Goal: Use online tool/utility: Utilize a website feature to perform a specific function

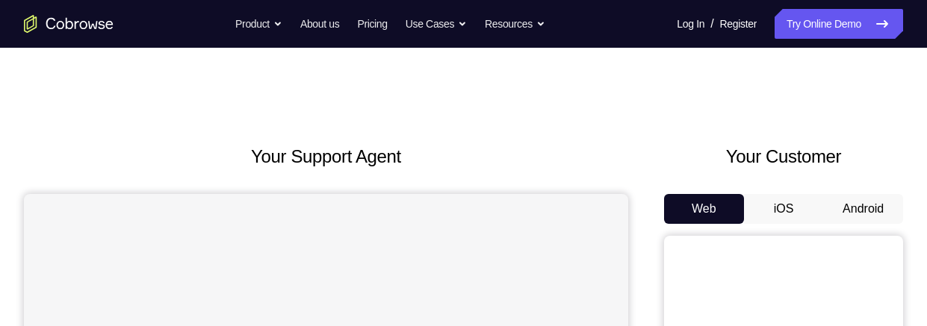
click at [790, 194] on button "iOS" at bounding box center [784, 209] width 80 height 30
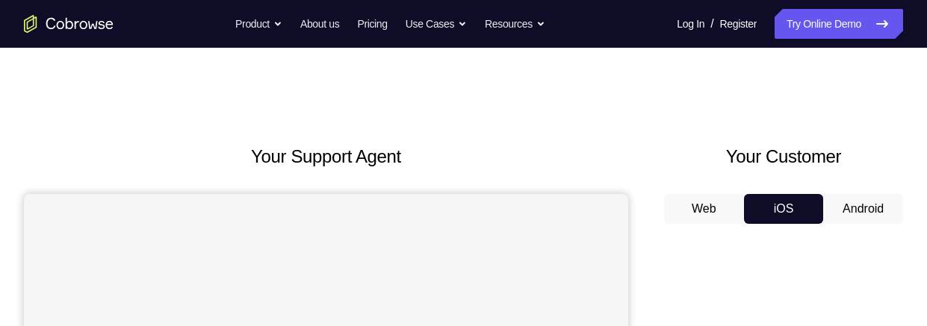
scroll to position [68, 0]
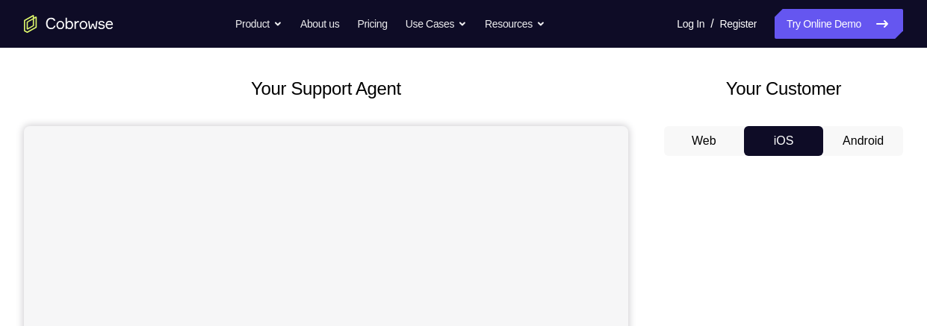
click at [721, 140] on button "Web" at bounding box center [704, 141] width 80 height 30
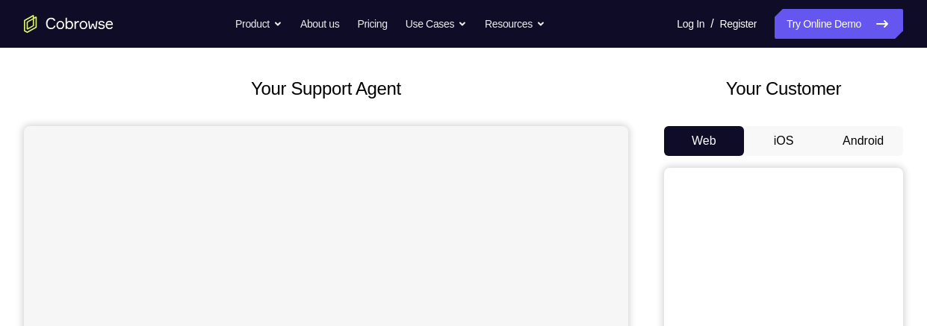
click at [775, 152] on button "iOS" at bounding box center [784, 141] width 80 height 30
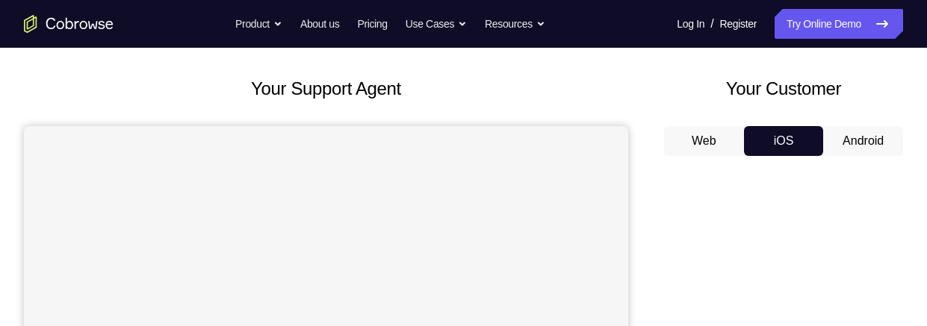
scroll to position [81, 0]
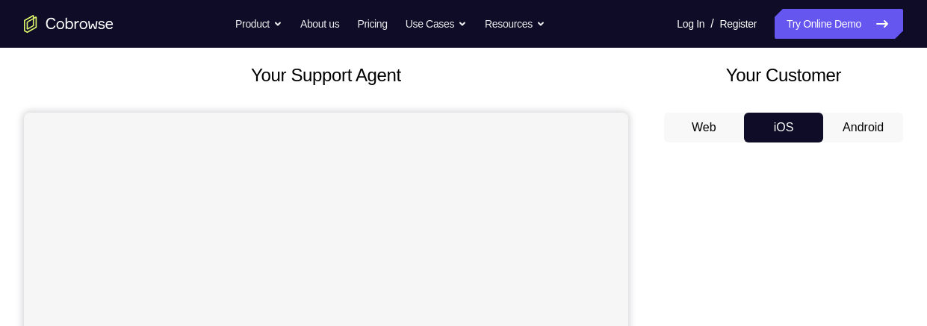
click at [846, 128] on button "Android" at bounding box center [863, 128] width 80 height 30
click at [864, 130] on button "Android" at bounding box center [863, 128] width 80 height 30
click at [858, 117] on button "Android" at bounding box center [863, 128] width 80 height 30
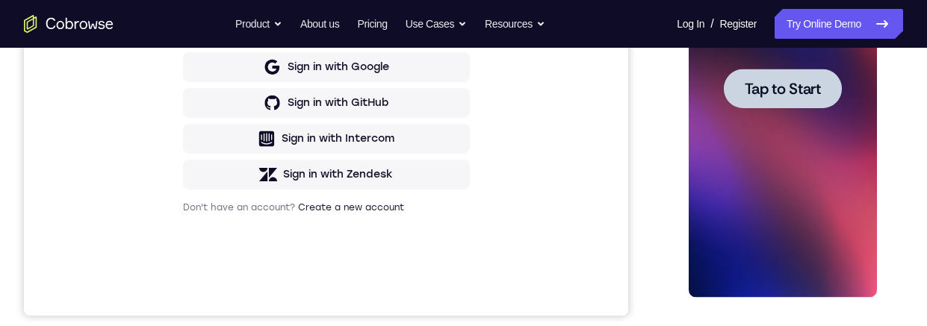
scroll to position [0, 0]
click at [790, 94] on span "Tap to Start" at bounding box center [782, 88] width 76 height 15
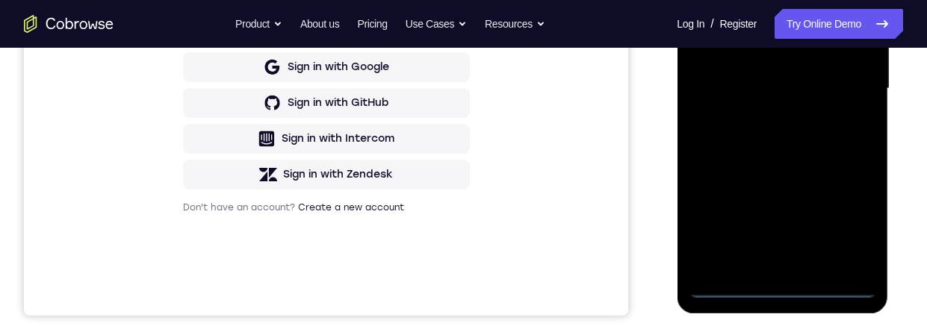
scroll to position [255, 0]
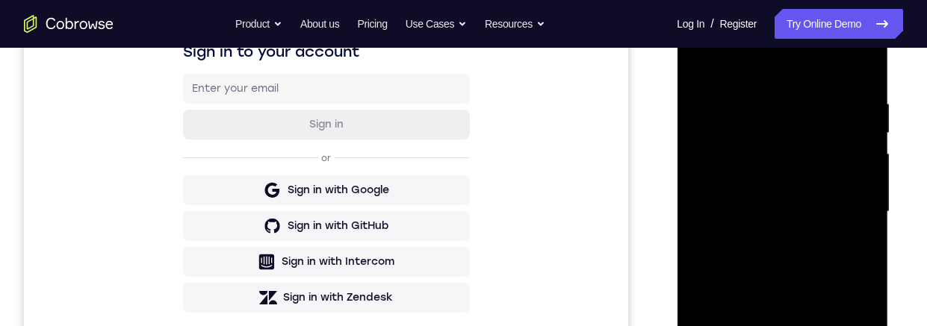
click at [778, 326] on div at bounding box center [782, 212] width 188 height 418
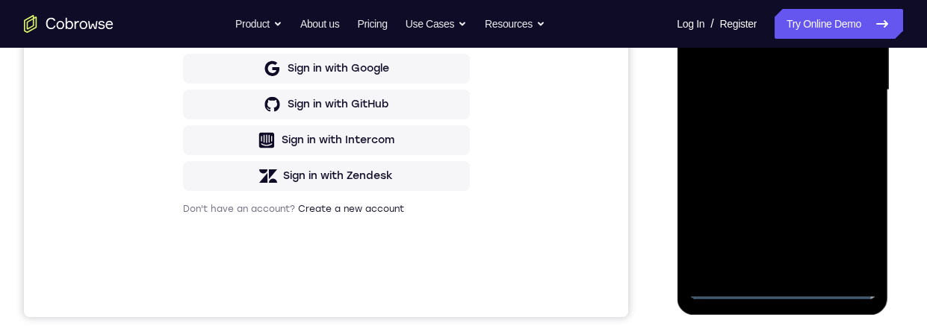
click at [855, 223] on div at bounding box center [782, 90] width 188 height 418
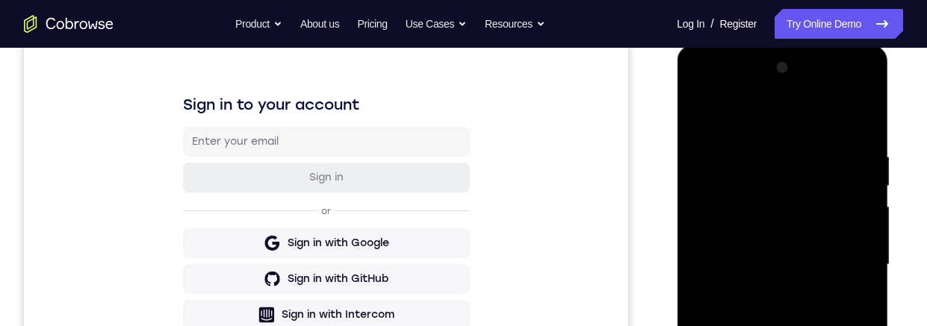
scroll to position [161, 0]
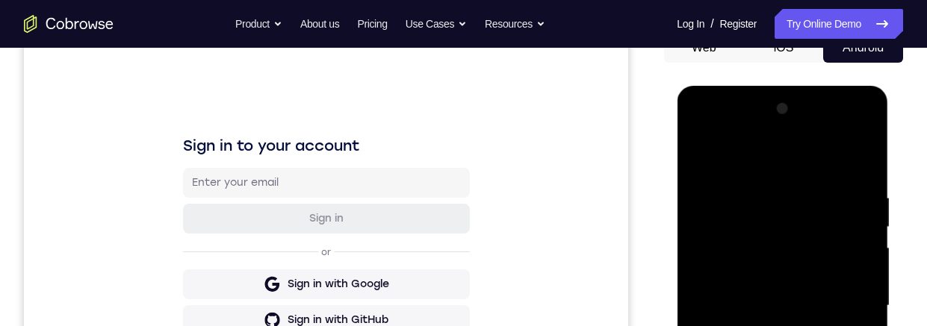
click at [748, 126] on div at bounding box center [782, 306] width 188 height 418
click at [745, 160] on div at bounding box center [782, 306] width 188 height 418
click at [863, 167] on div at bounding box center [782, 306] width 188 height 418
click at [843, 155] on div at bounding box center [782, 306] width 188 height 418
click at [820, 161] on div at bounding box center [782, 306] width 188 height 418
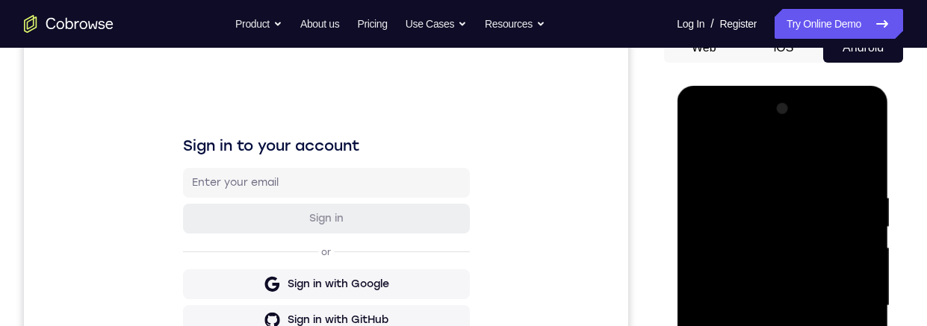
click at [866, 152] on div at bounding box center [782, 306] width 188 height 418
click at [773, 221] on div at bounding box center [782, 306] width 188 height 418
click at [841, 305] on div at bounding box center [782, 306] width 188 height 418
click at [843, 213] on div at bounding box center [782, 306] width 188 height 418
click at [766, 326] on div at bounding box center [782, 306] width 188 height 418
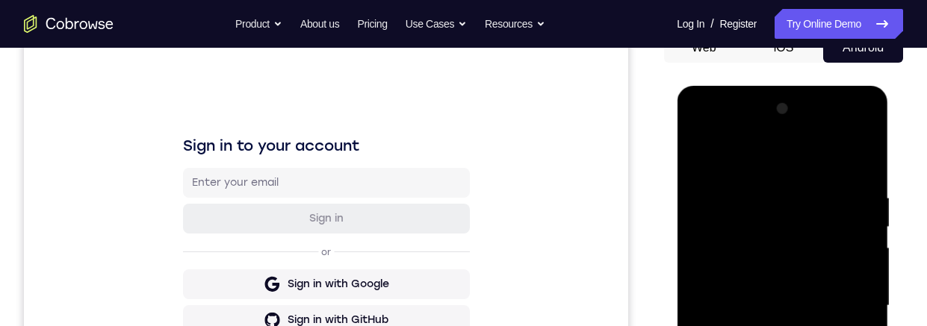
scroll to position [244, 0]
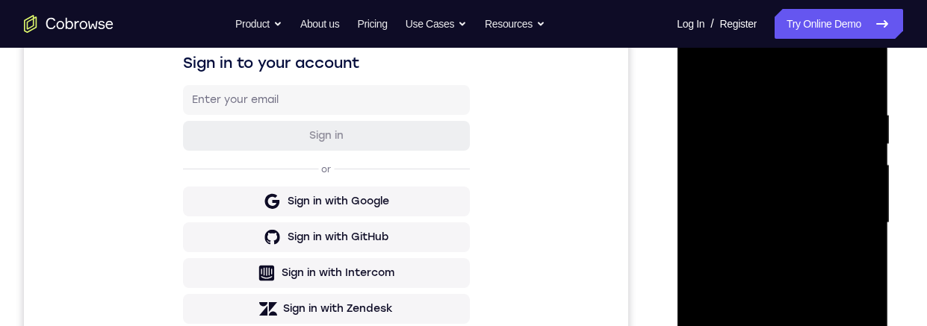
click at [737, 208] on div at bounding box center [782, 223] width 188 height 418
click at [771, 196] on div at bounding box center [782, 223] width 188 height 418
click at [805, 217] on div at bounding box center [782, 223] width 188 height 418
click at [783, 267] on div at bounding box center [782, 223] width 188 height 418
click at [846, 72] on div at bounding box center [782, 223] width 188 height 418
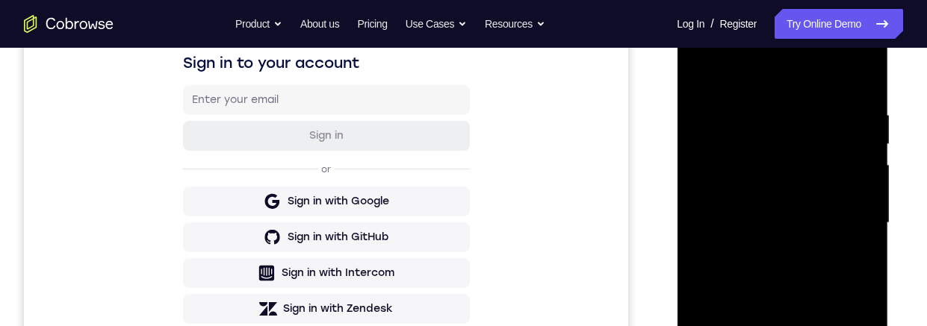
click at [802, 290] on div at bounding box center [782, 223] width 188 height 418
click at [782, 158] on div at bounding box center [782, 223] width 188 height 418
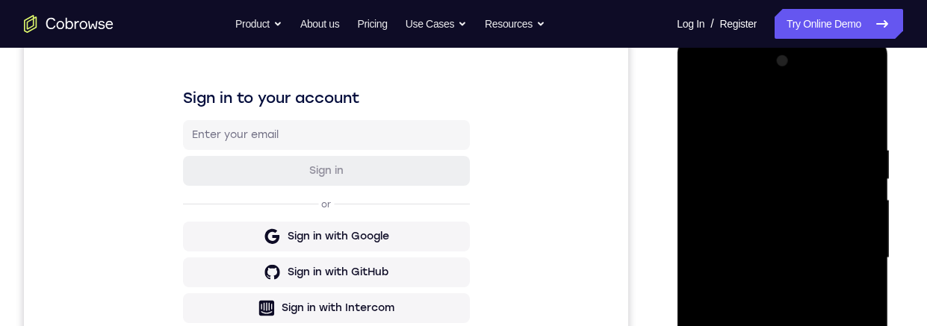
scroll to position [353, 0]
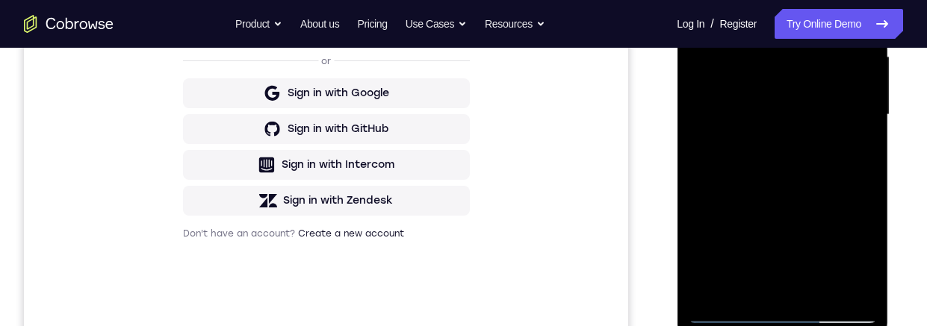
click at [814, 288] on div at bounding box center [782, 115] width 188 height 418
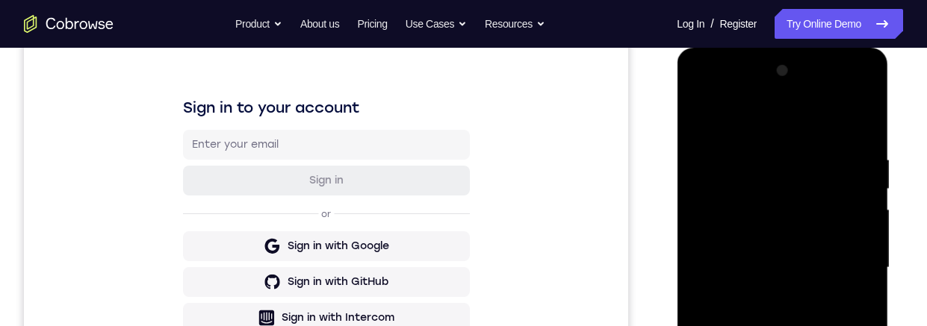
scroll to position [195, 0]
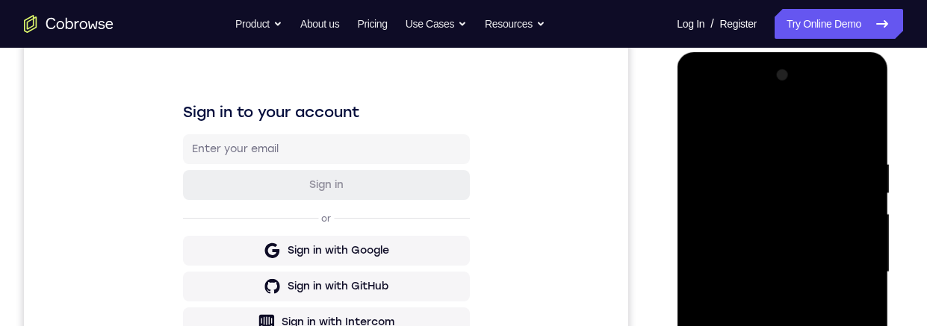
click at [696, 117] on div at bounding box center [782, 272] width 188 height 418
click at [692, 117] on div at bounding box center [782, 272] width 188 height 418
click at [689, 117] on div at bounding box center [782, 272] width 188 height 418
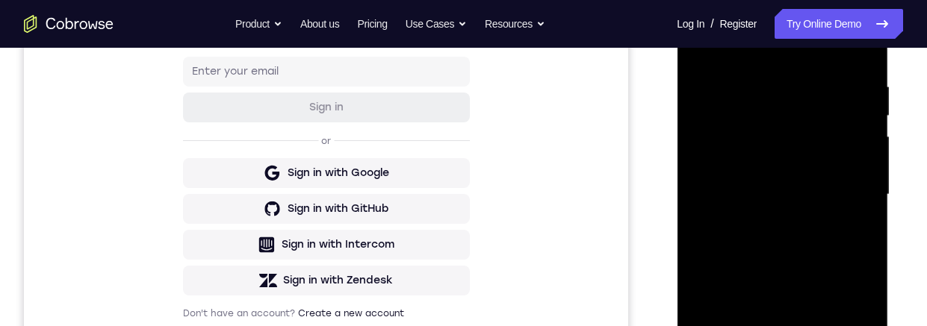
scroll to position [353, 0]
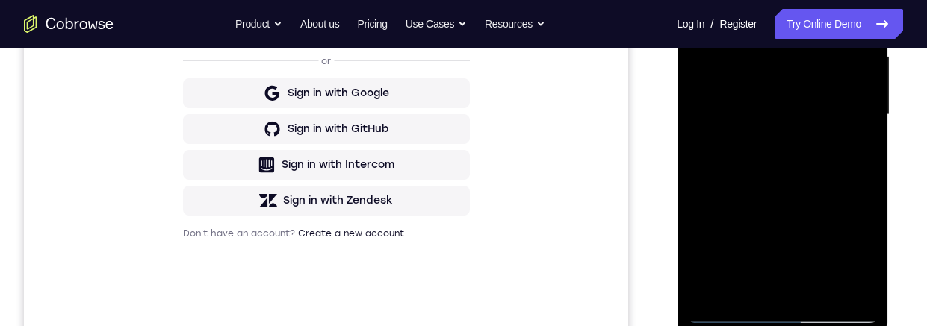
click at [725, 311] on div at bounding box center [782, 115] width 188 height 418
click at [716, 309] on div at bounding box center [782, 115] width 188 height 418
click at [728, 314] on div at bounding box center [782, 115] width 188 height 418
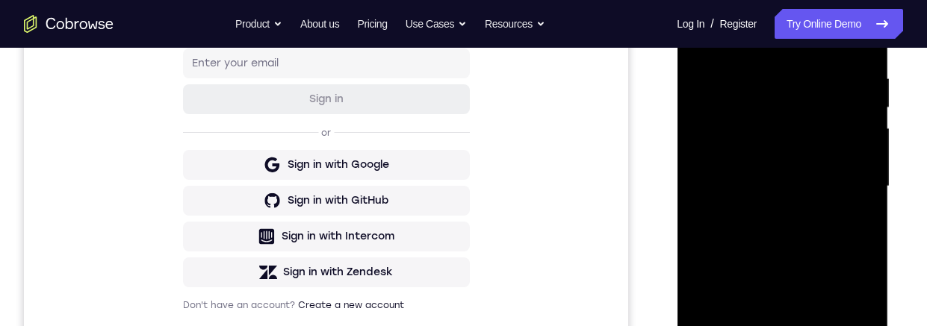
scroll to position [282, 0]
click at [833, 185] on div at bounding box center [782, 186] width 188 height 418
click at [784, 188] on div at bounding box center [782, 186] width 188 height 418
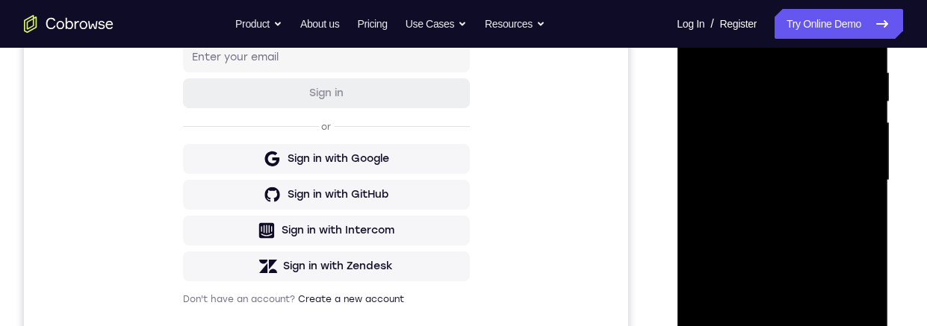
click at [783, 181] on div at bounding box center [782, 181] width 188 height 418
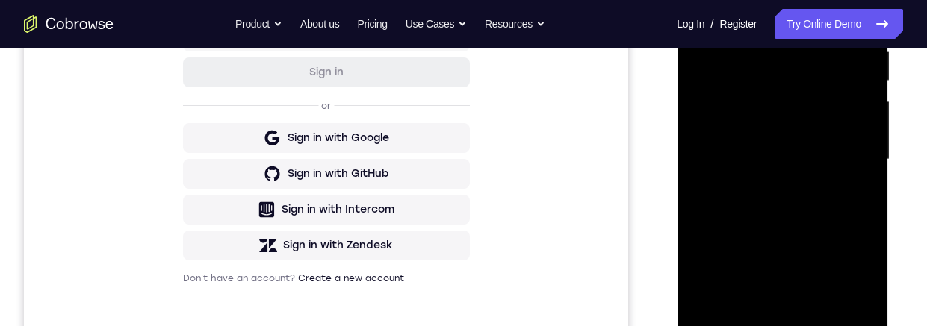
scroll to position [374, 0]
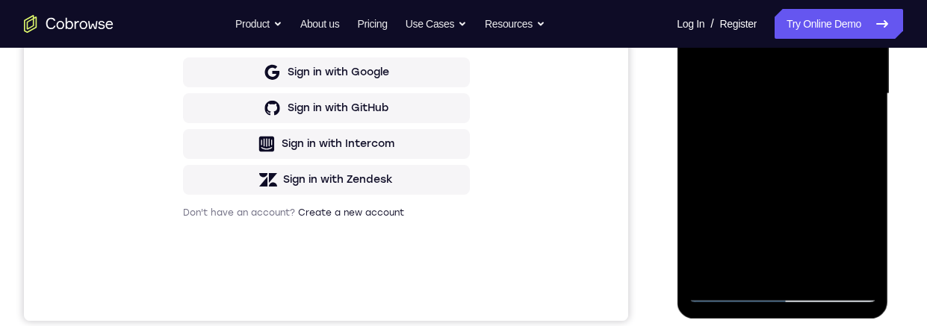
click at [787, 275] on div at bounding box center [782, 94] width 188 height 418
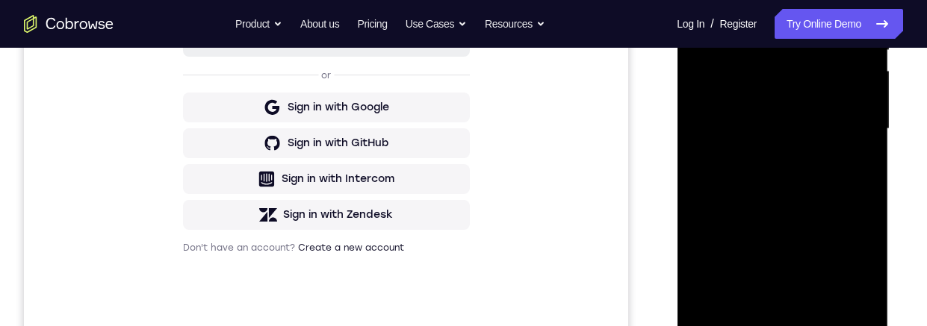
scroll to position [326, 0]
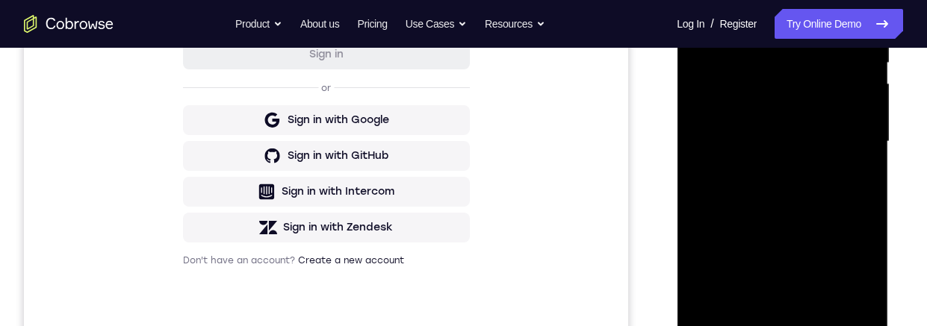
click at [795, 197] on div at bounding box center [782, 142] width 188 height 418
click at [785, 268] on div at bounding box center [782, 143] width 188 height 418
click at [796, 134] on div at bounding box center [782, 143] width 188 height 418
click at [790, 131] on div at bounding box center [782, 143] width 188 height 418
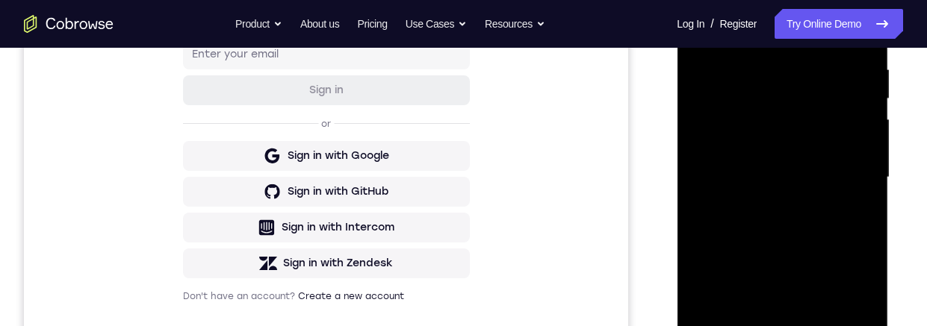
scroll to position [371, 0]
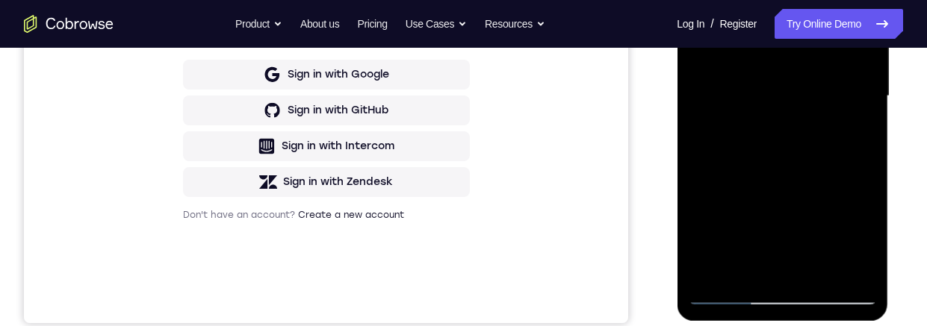
click at [730, 294] on div at bounding box center [782, 96] width 188 height 418
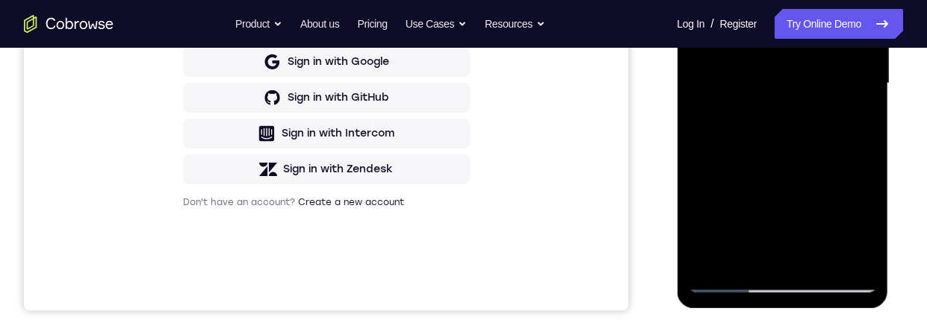
click at [862, 263] on div at bounding box center [782, 83] width 188 height 418
click at [772, 176] on div at bounding box center [782, 83] width 188 height 418
click at [812, 74] on div at bounding box center [782, 83] width 188 height 418
click at [743, 90] on div at bounding box center [782, 83] width 188 height 418
click at [775, 64] on div at bounding box center [782, 83] width 188 height 418
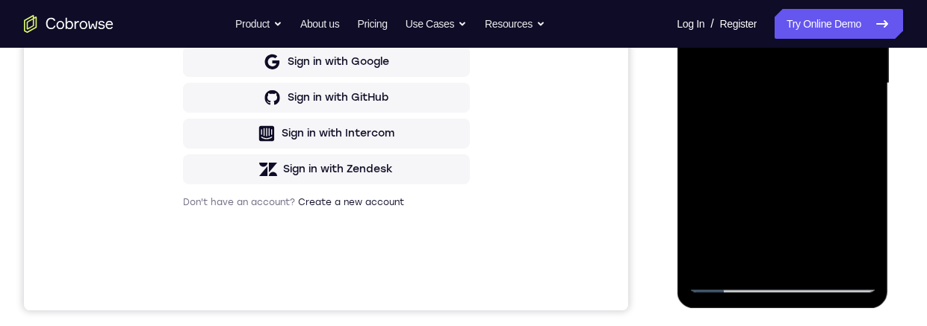
click at [722, 93] on div at bounding box center [782, 83] width 188 height 418
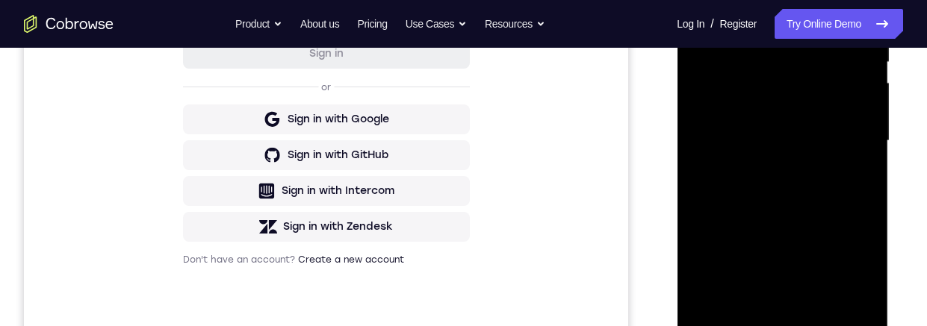
click at [818, 109] on div at bounding box center [782, 141] width 188 height 418
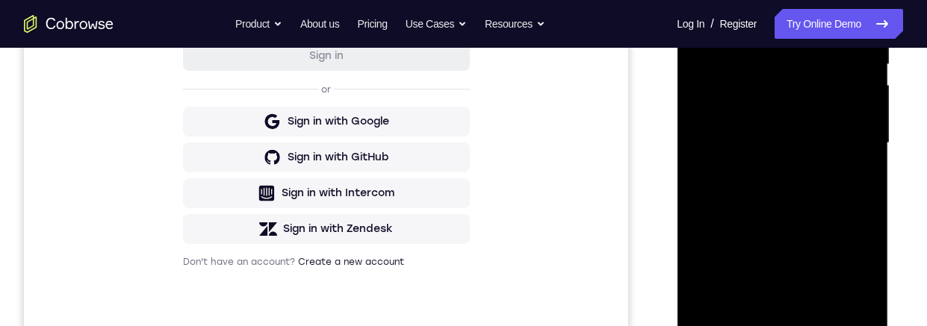
click at [804, 146] on div at bounding box center [782, 143] width 188 height 418
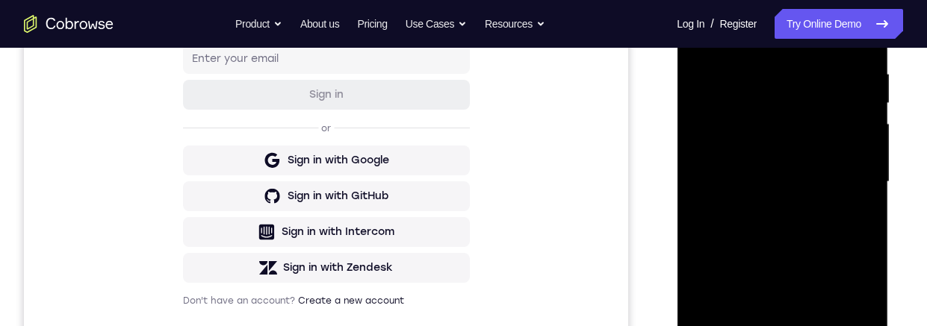
scroll to position [289, 0]
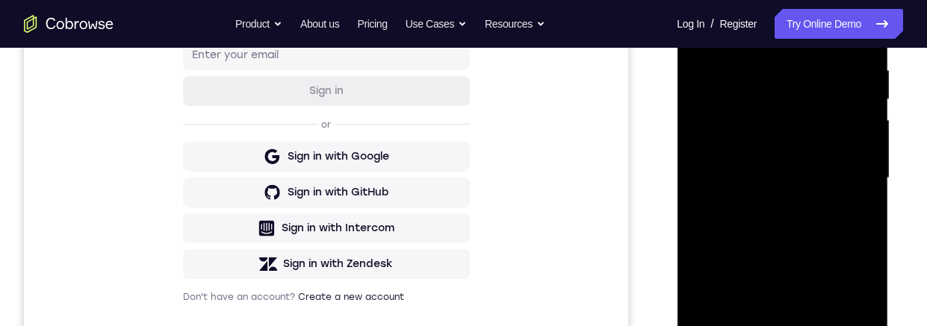
click at [799, 242] on div at bounding box center [782, 178] width 188 height 418
click at [793, 271] on div at bounding box center [782, 178] width 188 height 418
click at [793, 140] on div at bounding box center [782, 178] width 188 height 418
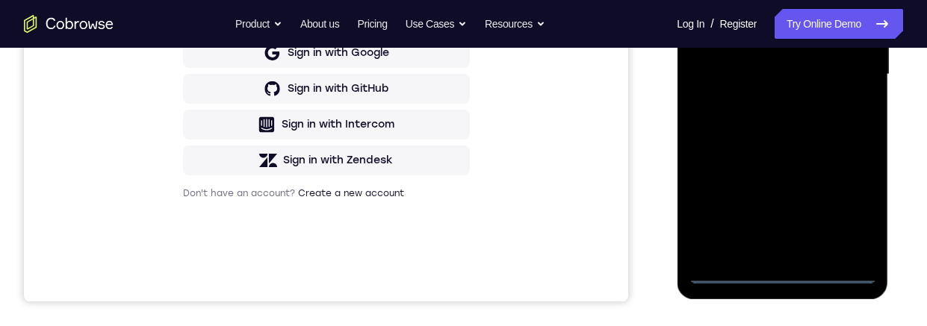
scroll to position [393, 0]
click at [781, 272] on div at bounding box center [782, 75] width 188 height 418
click at [854, 197] on div at bounding box center [782, 75] width 188 height 418
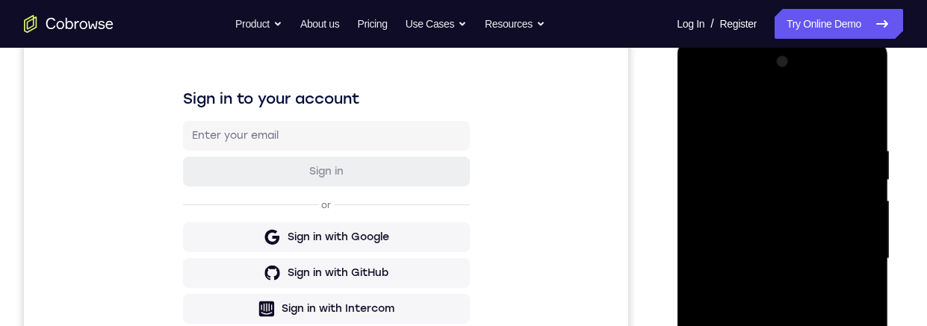
scroll to position [161, 0]
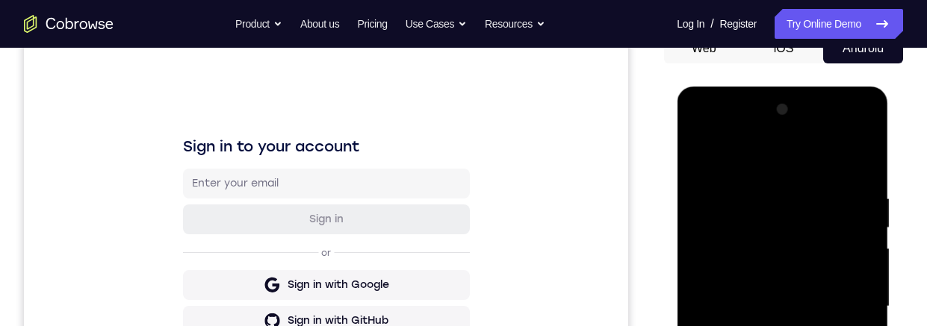
click at [867, 157] on div at bounding box center [782, 307] width 188 height 418
click at [859, 161] on div at bounding box center [782, 307] width 188 height 418
click at [864, 164] on div at bounding box center [782, 307] width 188 height 418
click at [737, 142] on div at bounding box center [782, 307] width 188 height 418
click at [749, 131] on div at bounding box center [782, 307] width 188 height 418
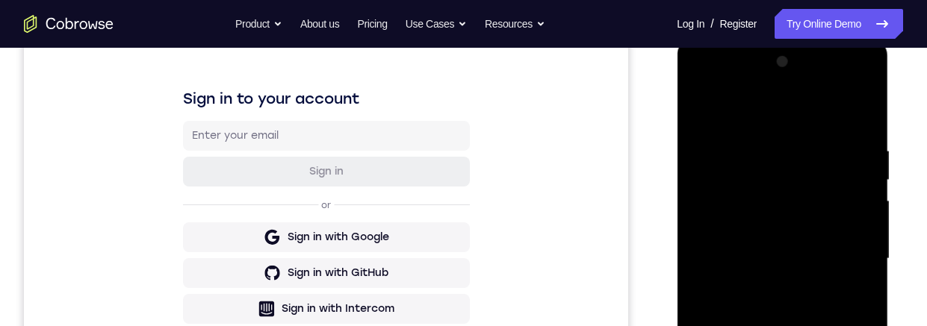
scroll to position [117, 0]
